Goal: Information Seeking & Learning: Understand process/instructions

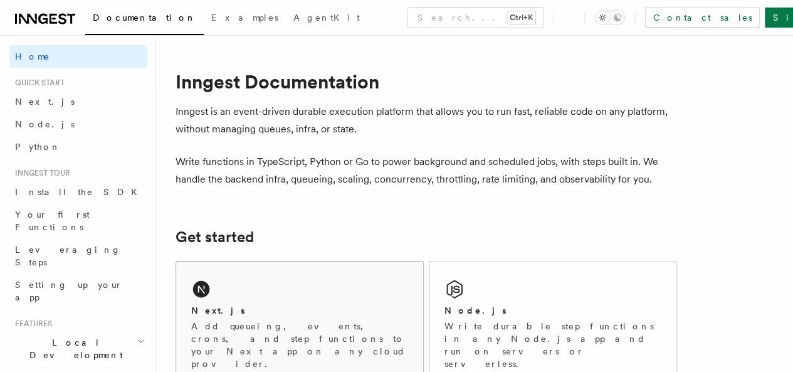
click at [288, 309] on div "Next.js Add queueing, events, crons, and step functions to your Next app on any…" at bounding box center [299, 322] width 247 height 123
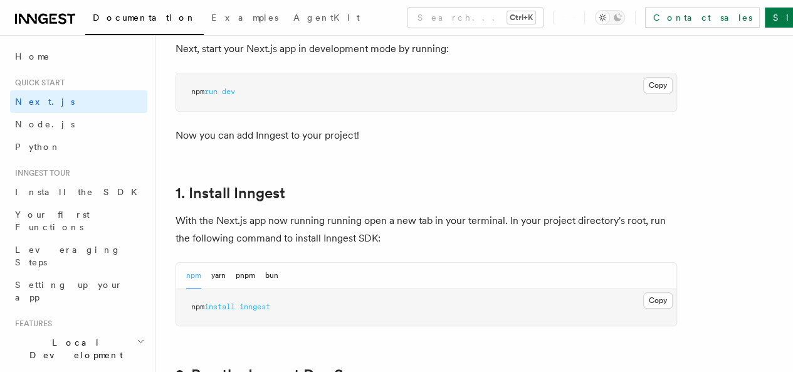
scroll to position [643, 0]
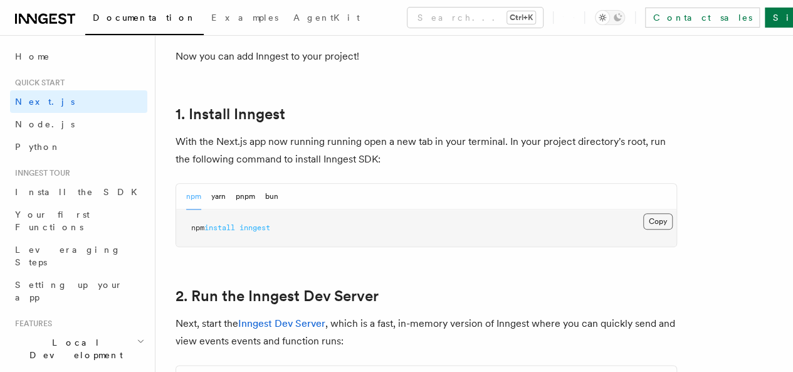
click at [643, 229] on button "Copy Copied" at bounding box center [657, 221] width 29 height 16
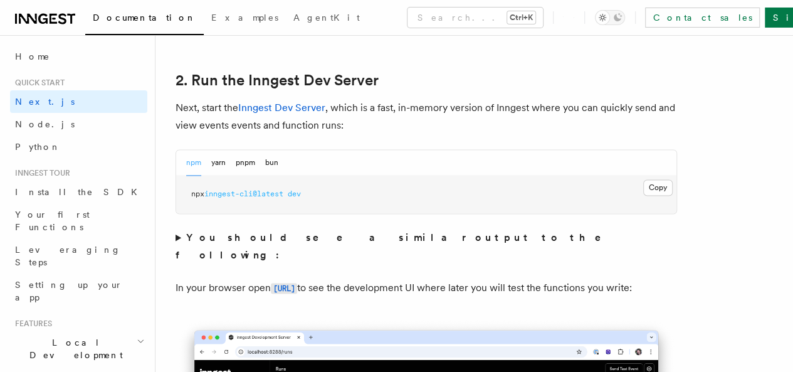
scroll to position [861, 0]
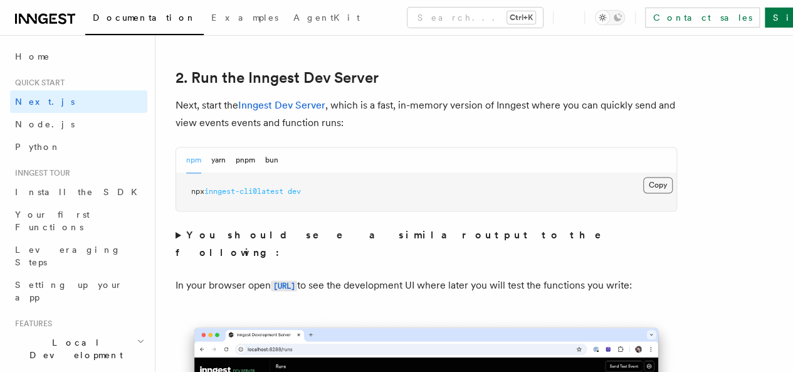
click at [643, 193] on button "Copy Copied" at bounding box center [657, 185] width 29 height 16
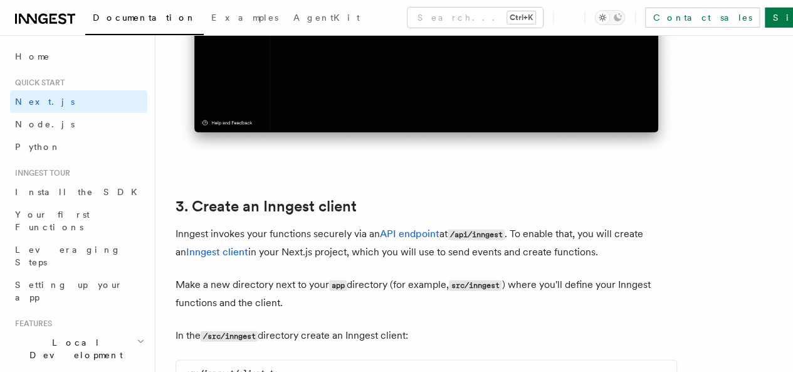
scroll to position [1488, 0]
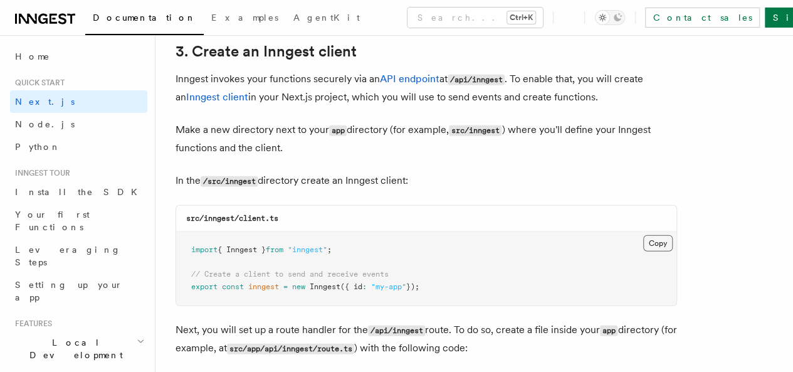
click at [643, 235] on button "Copy Copied" at bounding box center [657, 243] width 29 height 16
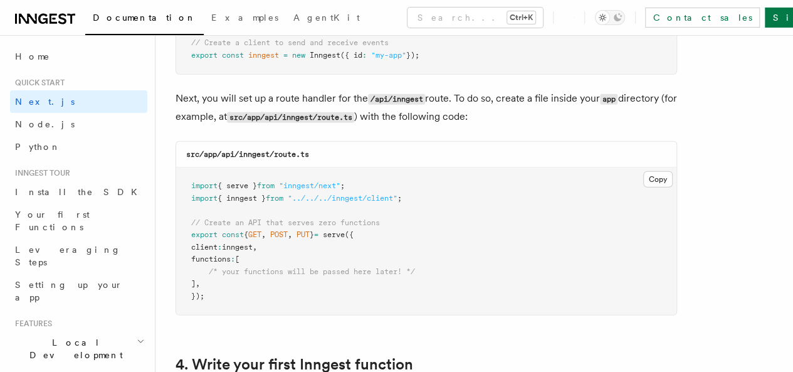
scroll to position [1738, 0]
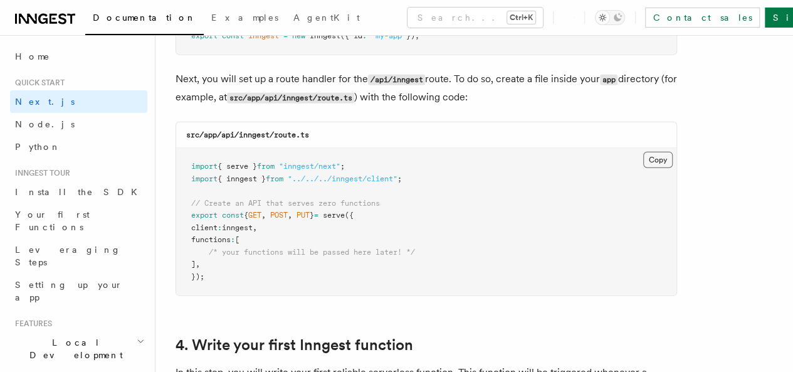
click at [643, 152] on button "Copy Copied" at bounding box center [657, 160] width 29 height 16
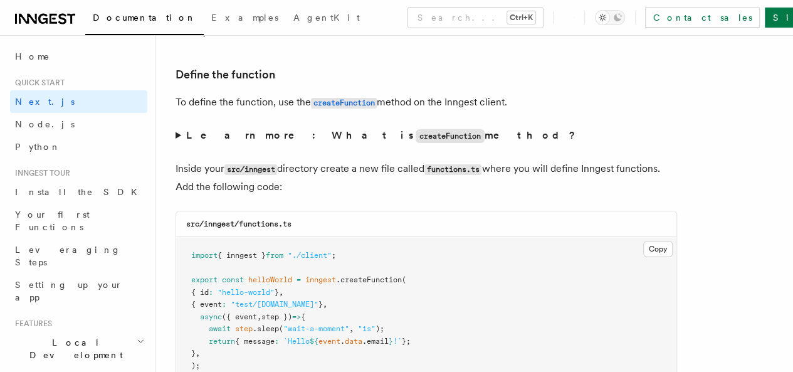
scroll to position [2177, 0]
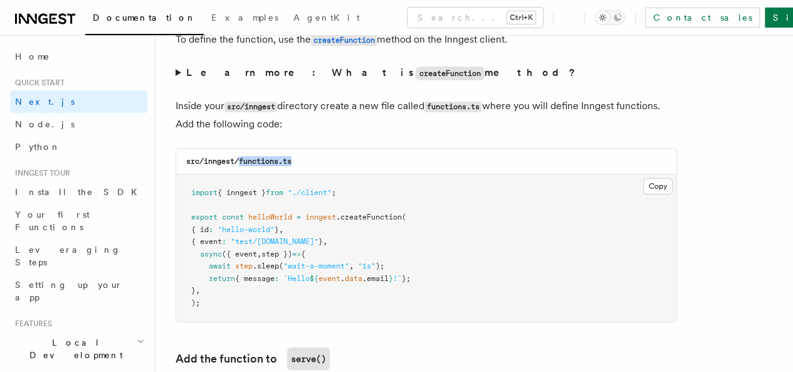
drag, startPoint x: 239, startPoint y: 146, endPoint x: 294, endPoint y: 151, distance: 54.7
click at [291, 157] on code "src/inngest/functions.ts" at bounding box center [238, 161] width 105 height 9
copy code "functions.ts"
click at [643, 178] on button "Copy Copied" at bounding box center [657, 186] width 29 height 16
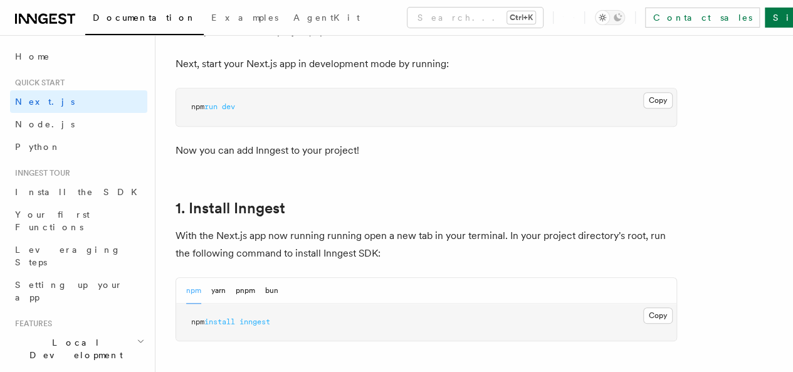
scroll to position [610, 0]
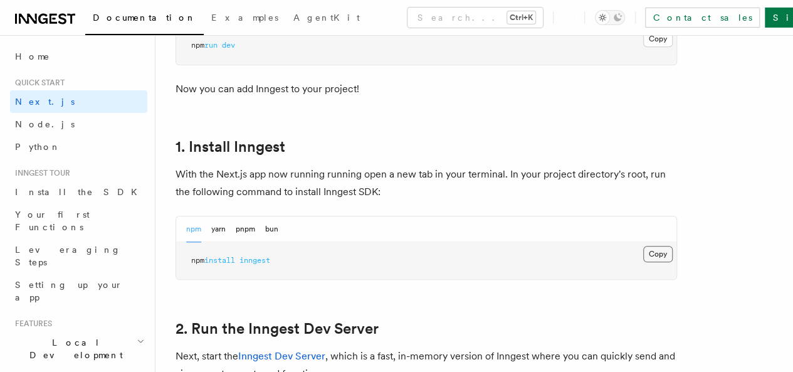
click at [643, 262] on button "Copy Copied" at bounding box center [657, 254] width 29 height 16
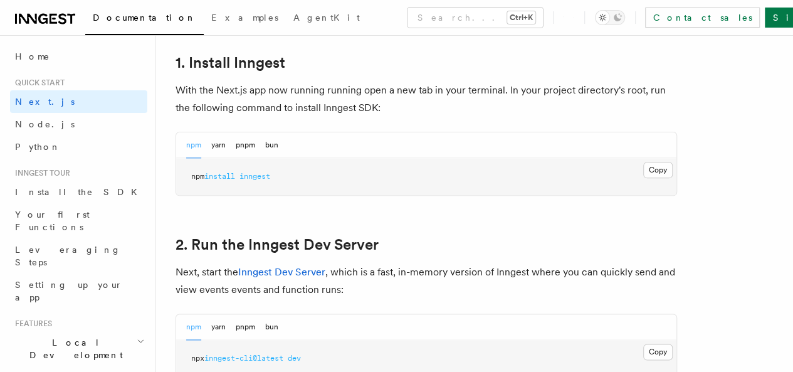
scroll to position [798, 0]
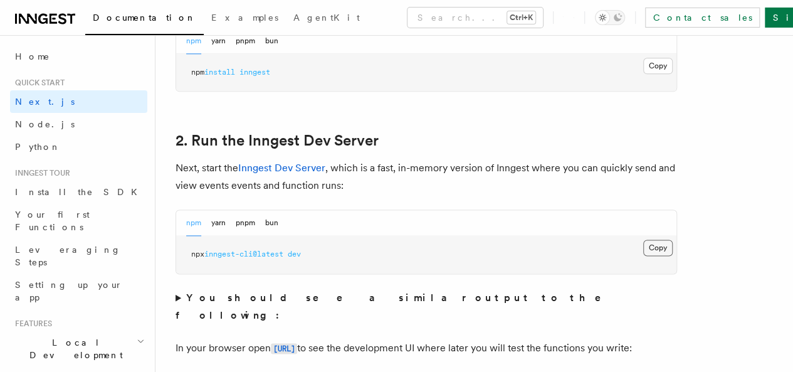
click at [643, 256] on button "Copy Copied" at bounding box center [657, 247] width 29 height 16
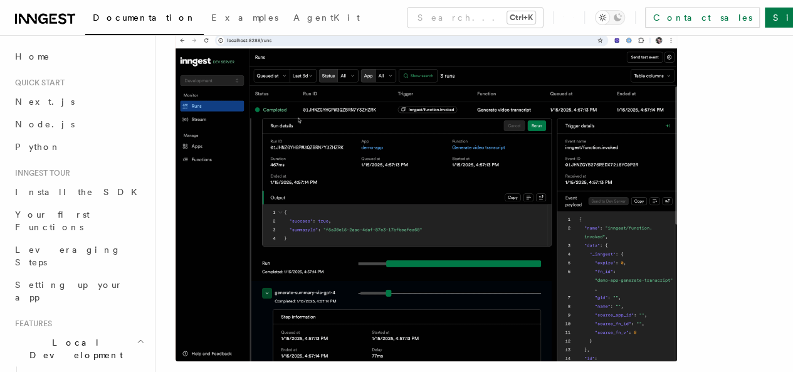
scroll to position [125, 0]
